Goal: Information Seeking & Learning: Check status

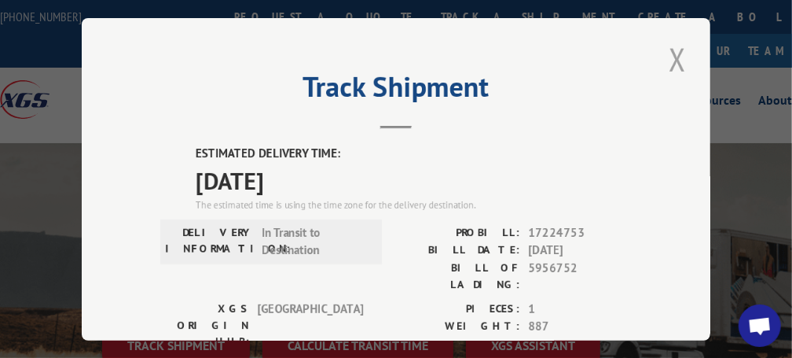
click at [667, 52] on button "Close modal" at bounding box center [677, 59] width 27 height 43
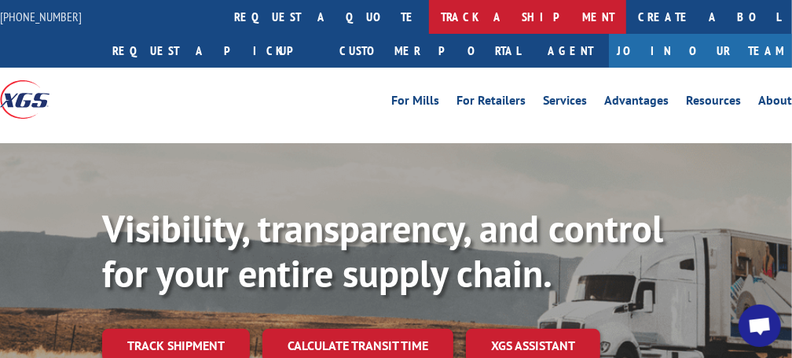
click at [429, 15] on link "track a shipment" at bounding box center [527, 17] width 197 height 34
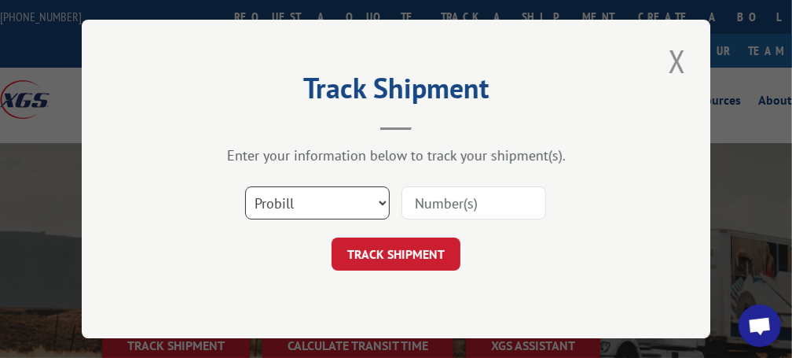
click at [380, 203] on select "Select category... Probill BOL PO" at bounding box center [317, 202] width 145 height 33
select select "bol"
click at [245, 186] on select "Select category... Probill BOL PO" at bounding box center [317, 202] width 145 height 33
click at [463, 198] on input at bounding box center [474, 202] width 145 height 33
type input "5956752"
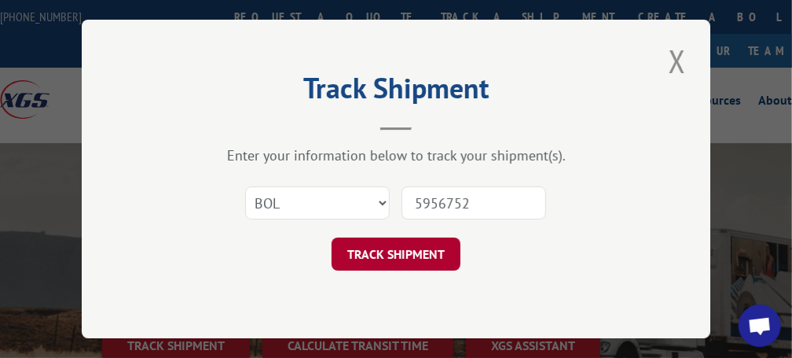
click at [435, 263] on button "TRACK SHIPMENT" at bounding box center [396, 253] width 129 height 33
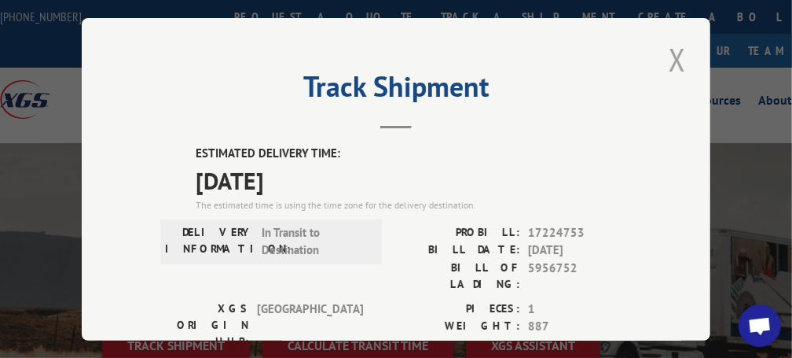
click at [674, 54] on button "Close modal" at bounding box center [677, 59] width 27 height 43
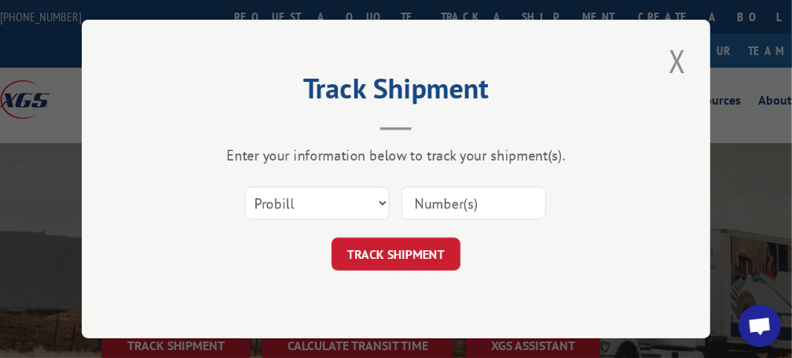
drag, startPoint x: 0, startPoint y: 0, endPoint x: 383, endPoint y: 207, distance: 435.0
click at [383, 207] on select "Select category... Probill BOL PO" at bounding box center [317, 202] width 145 height 33
select select "bol"
click at [245, 186] on select "Select category... Probill BOL PO" at bounding box center [317, 202] width 145 height 33
click at [449, 204] on input at bounding box center [474, 202] width 145 height 33
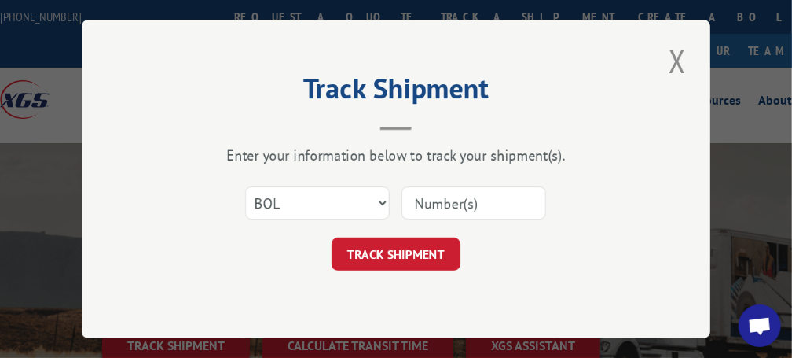
type input "5956752"
click at [441, 243] on button "TRACK SHIPMENT" at bounding box center [396, 253] width 129 height 33
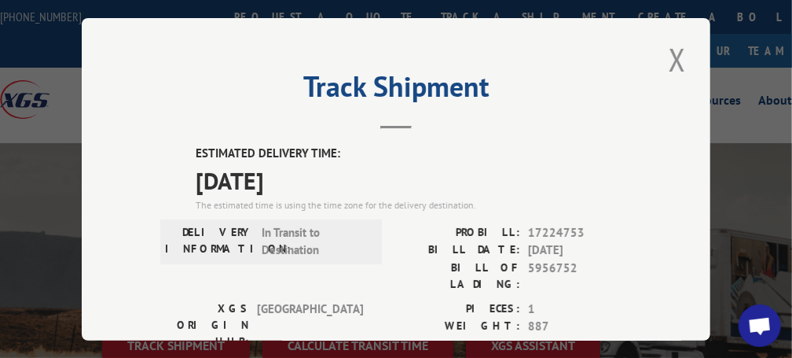
click at [670, 61] on button "Close modal" at bounding box center [677, 59] width 27 height 43
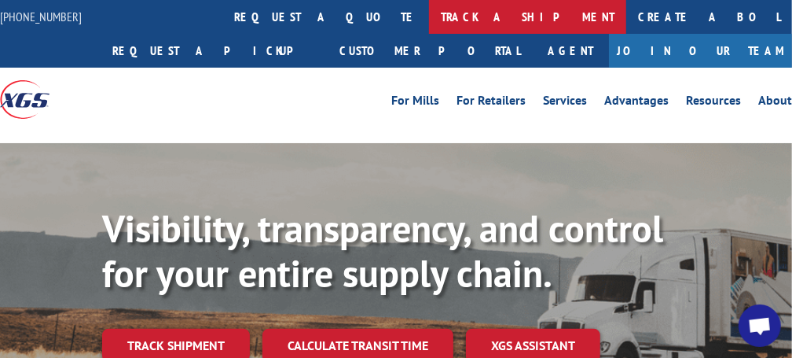
click at [429, 20] on link "track a shipment" at bounding box center [527, 17] width 197 height 34
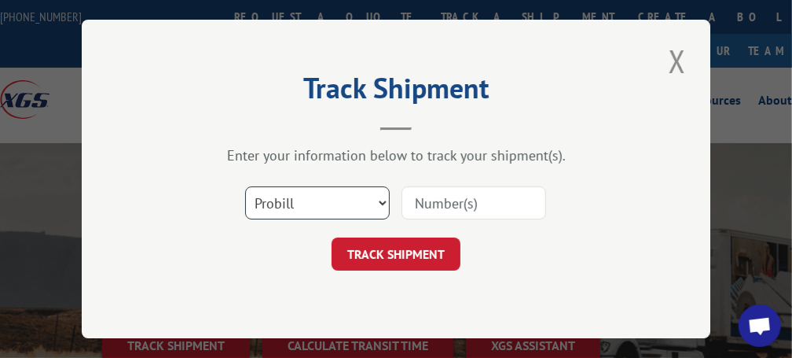
click at [384, 200] on select "Select category... Probill BOL PO" at bounding box center [317, 202] width 145 height 33
select select "bol"
click at [245, 186] on select "Select category... Probill BOL PO" at bounding box center [317, 202] width 145 height 33
click at [421, 204] on input at bounding box center [474, 202] width 145 height 33
type input "5956752"
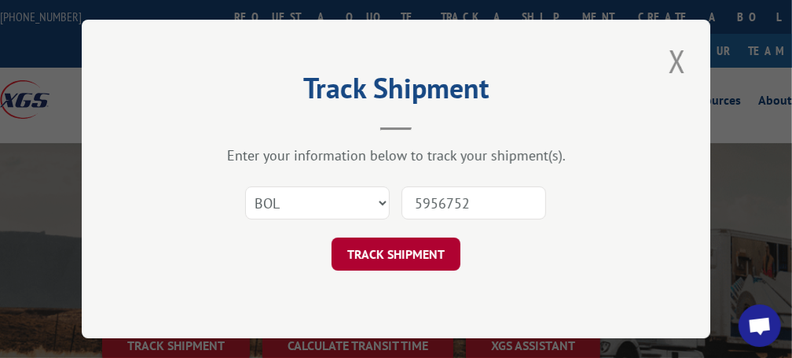
click at [394, 242] on button "TRACK SHIPMENT" at bounding box center [396, 253] width 129 height 33
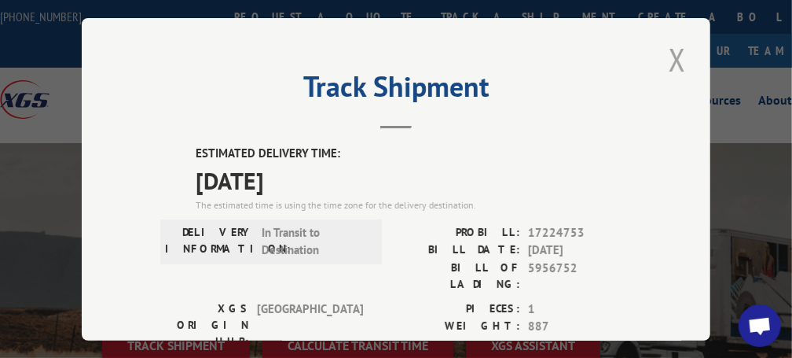
click at [677, 53] on button "Close modal" at bounding box center [677, 59] width 27 height 43
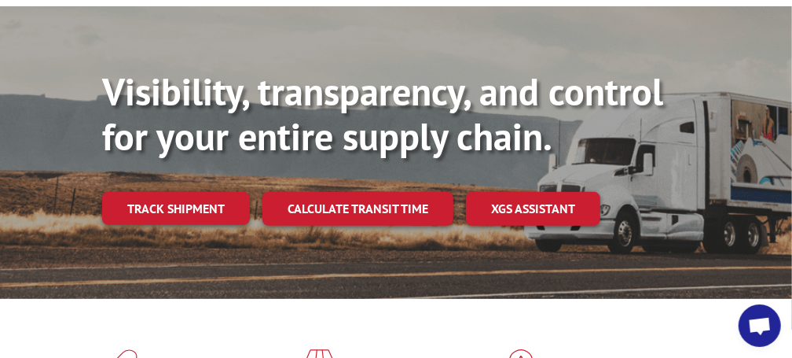
scroll to position [157, 0]
